Goal: Find specific page/section

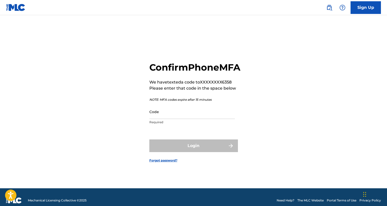
click at [194, 119] on input "Code" at bounding box center [192, 112] width 86 height 14
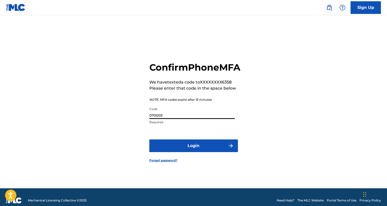
type input "070003"
click at [194, 151] on button "Login" at bounding box center [193, 146] width 89 height 13
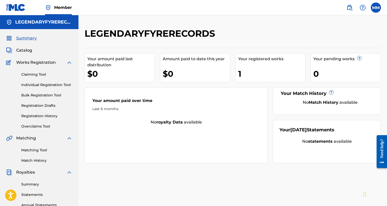
click at [26, 51] on span "Catalog" at bounding box center [24, 50] width 16 height 6
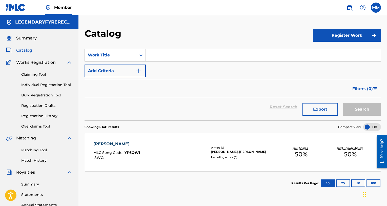
click at [104, 144] on div "[PERSON_NAME]'" at bounding box center [116, 144] width 47 height 6
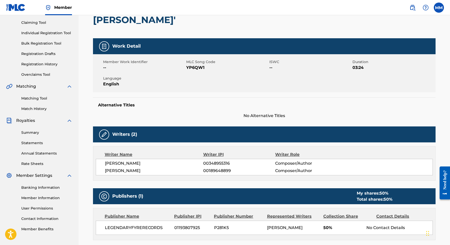
scroll to position [51, 0]
